Goal: Task Accomplishment & Management: Manage account settings

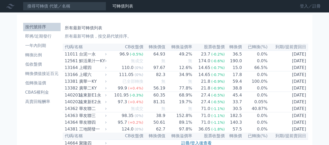
click at [302, 3] on link "登入／註冊" at bounding box center [310, 6] width 29 height 8
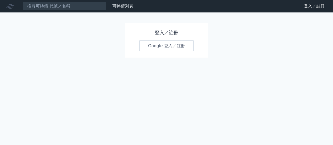
click at [156, 47] on link "Google 登入／註冊" at bounding box center [166, 46] width 54 height 11
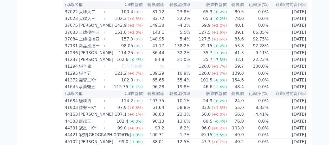
scroll to position [1334, 0]
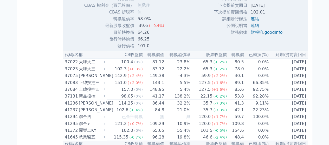
scroll to position [1456, 0]
